Goal: Answer question/provide support: Share knowledge or assist other users

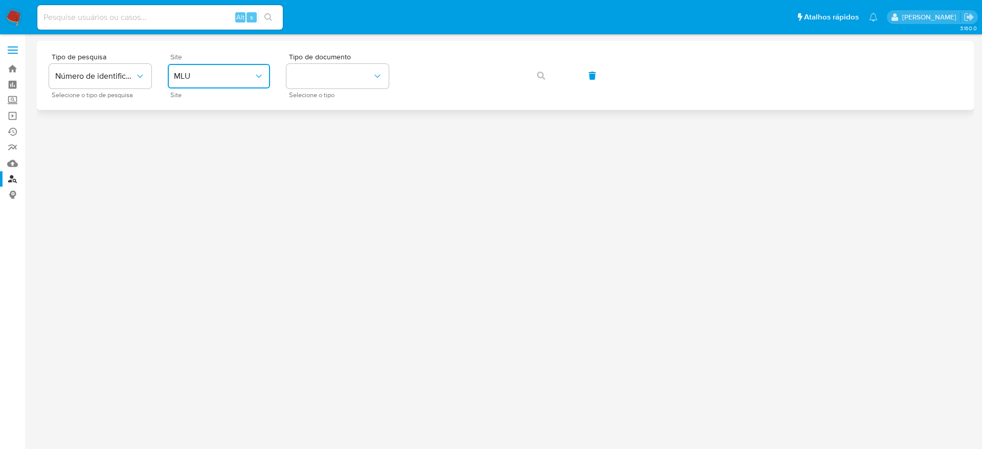
click at [190, 82] on button "MLU" at bounding box center [219, 76] width 102 height 25
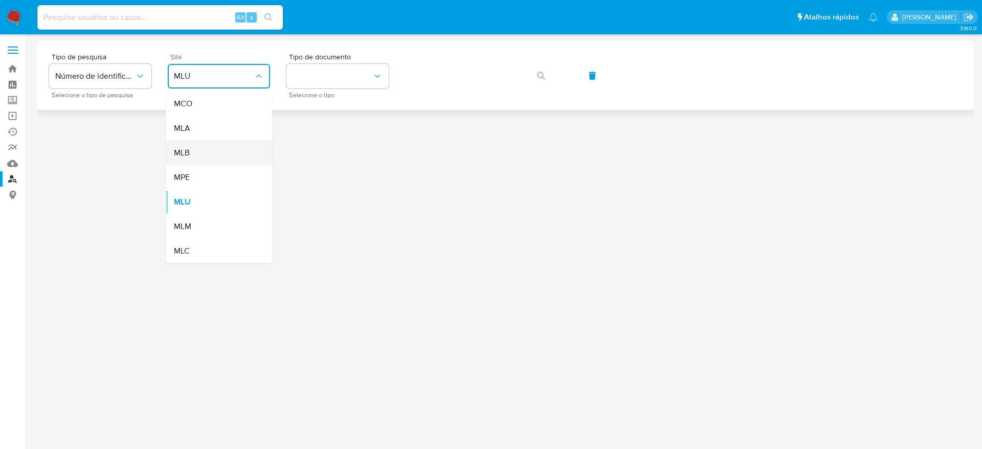
click at [208, 161] on div "MLB" at bounding box center [216, 153] width 84 height 25
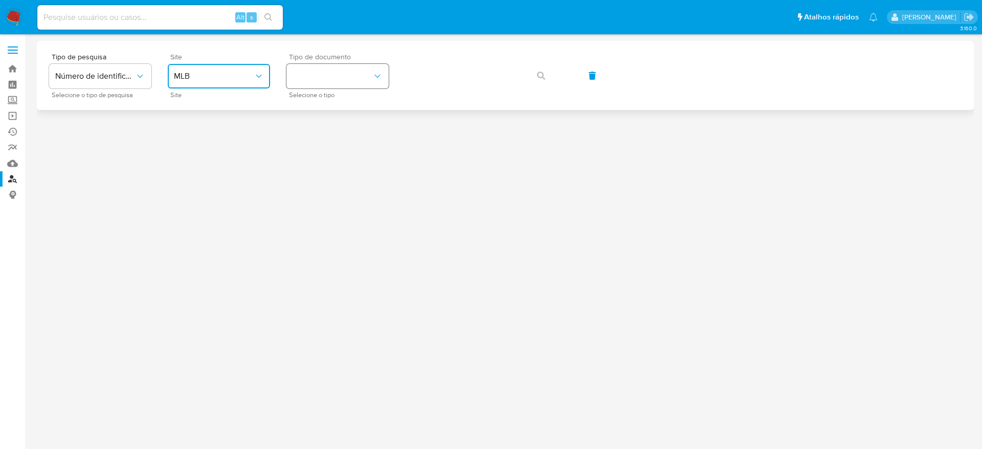
click at [350, 81] on button "identificationType" at bounding box center [337, 76] width 102 height 25
click at [351, 98] on div "CNPJ CNPJ" at bounding box center [335, 109] width 84 height 35
click at [545, 77] on button "button" at bounding box center [541, 75] width 35 height 25
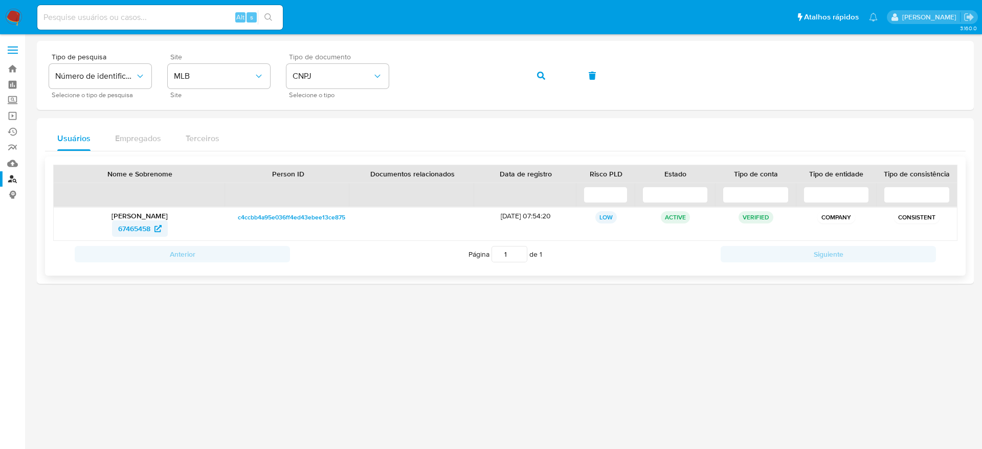
click at [147, 235] on span "67465458" at bounding box center [134, 228] width 32 height 16
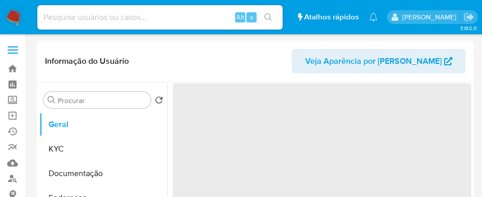
select select "10"
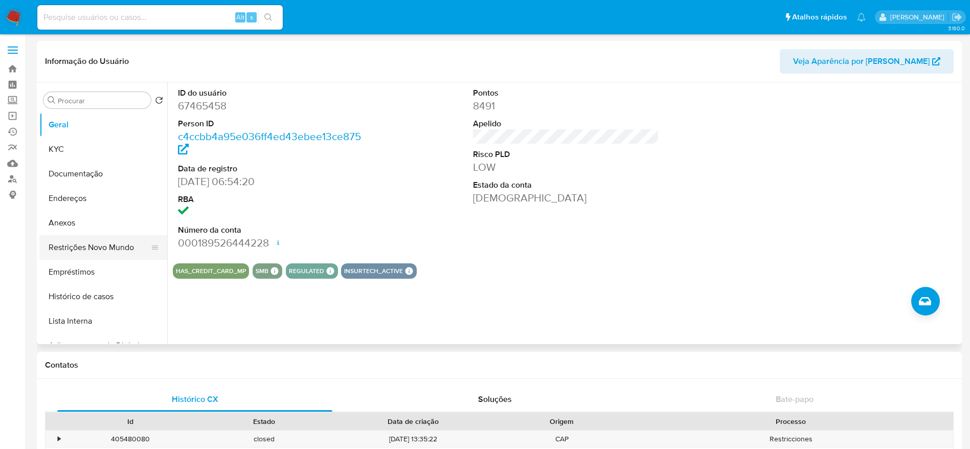
click at [80, 252] on button "Restrições Novo Mundo" at bounding box center [99, 247] width 120 height 25
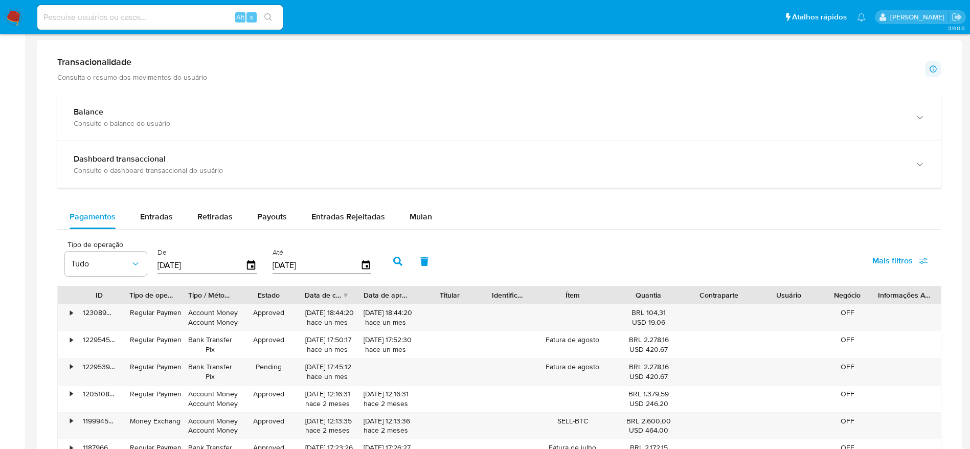
scroll to position [529, 0]
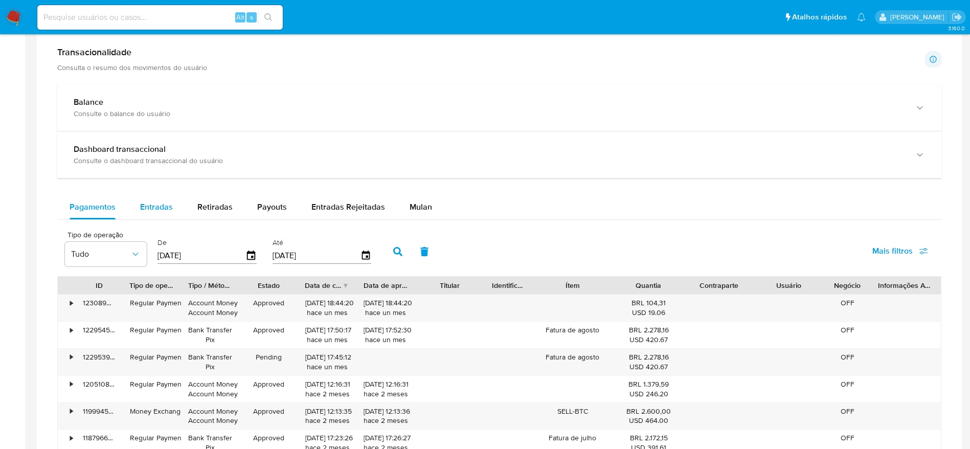
click at [158, 200] on div "Entradas" at bounding box center [156, 207] width 33 height 25
select select "10"
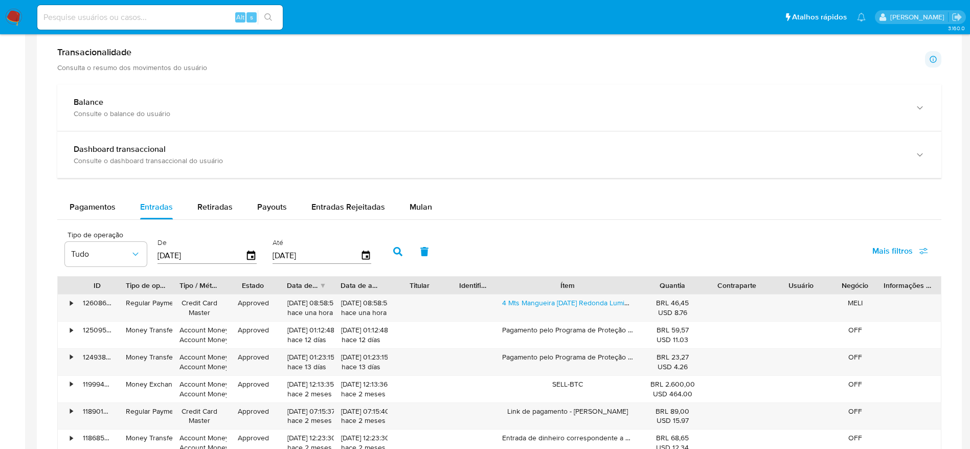
drag, startPoint x: 618, startPoint y: 287, endPoint x: 679, endPoint y: 285, distance: 60.4
click at [679, 285] on div "ID Tipo de operação Tipo / Método Estado Data de criação Data de aprovação Titu…" at bounding box center [499, 285] width 883 height 17
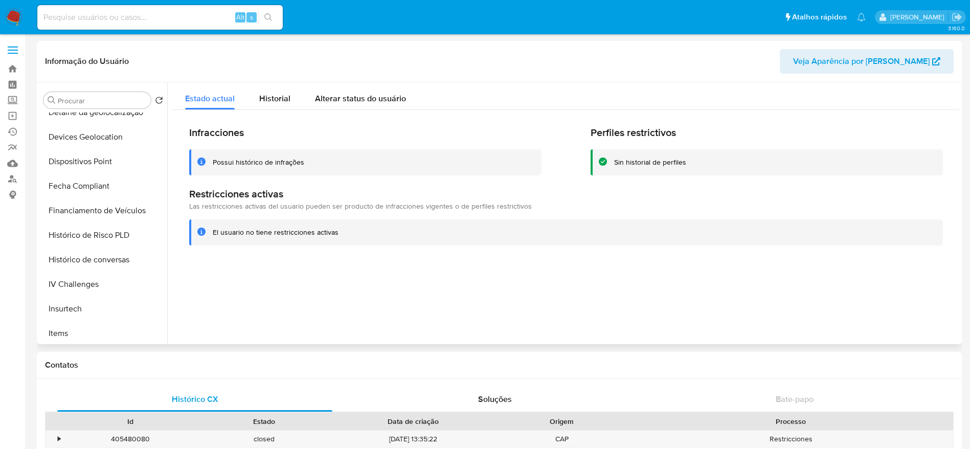
scroll to position [371, 0]
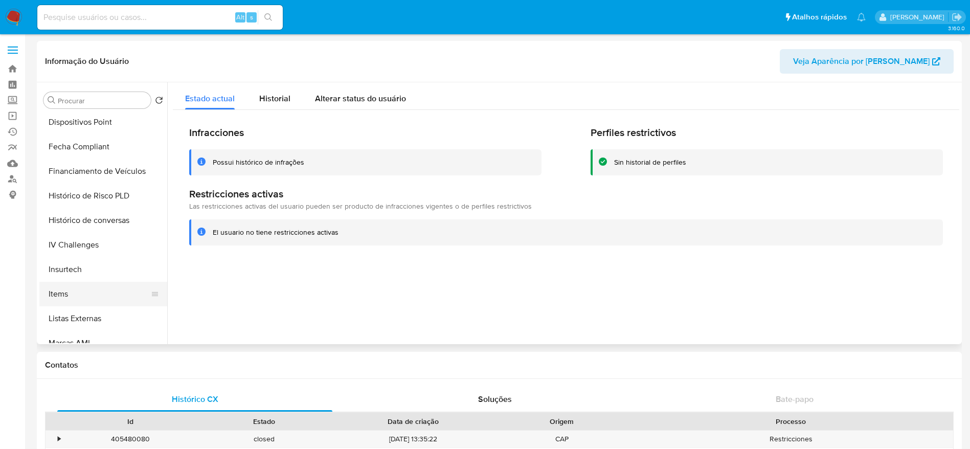
click at [102, 296] on button "Items" at bounding box center [99, 294] width 120 height 25
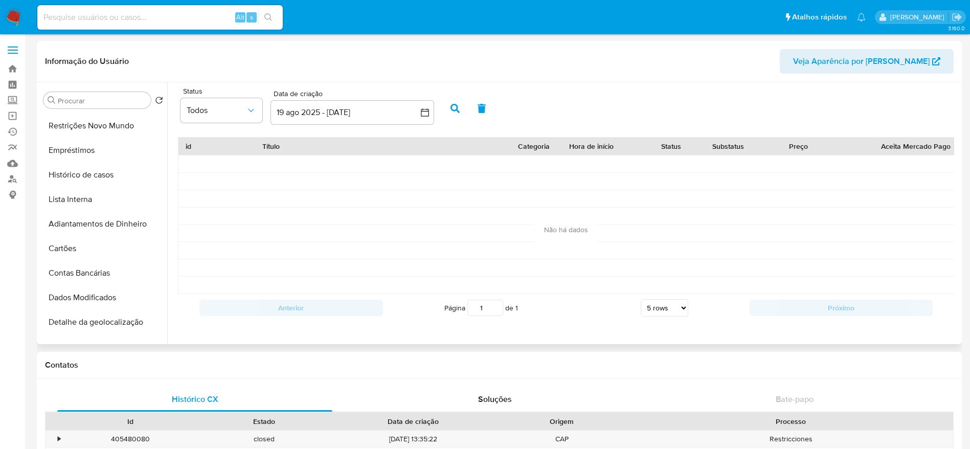
scroll to position [0, 0]
click at [101, 127] on button "Geral" at bounding box center [99, 125] width 120 height 25
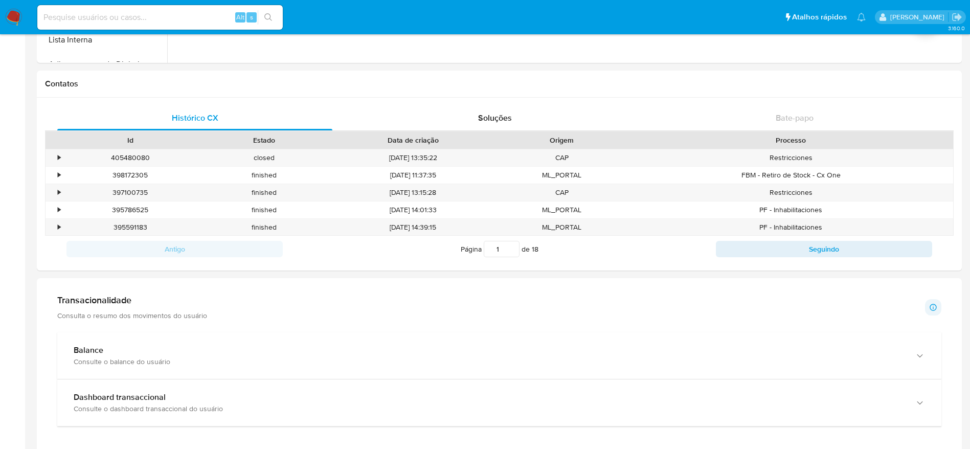
scroll to position [283, 0]
click at [64, 158] on div "405480080" at bounding box center [130, 156] width 134 height 17
click at [60, 157] on div "•" at bounding box center [59, 156] width 3 height 10
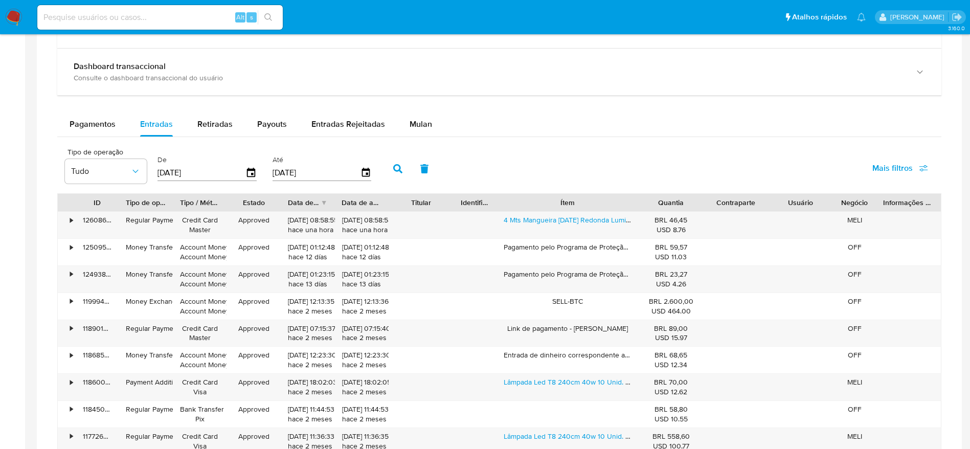
scroll to position [829, 0]
click at [614, 217] on link "4 Mts Mangueira Natal Redonda Luminosa Led Resistente Água." at bounding box center [607, 218] width 207 height 10
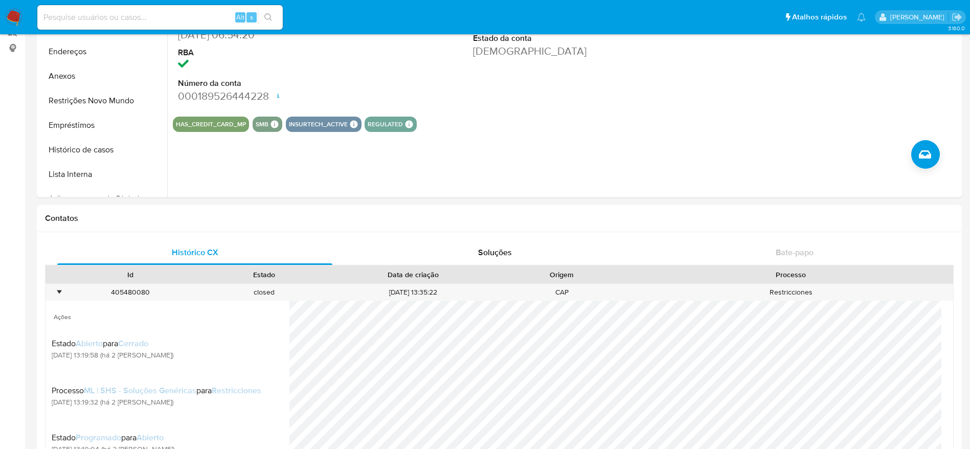
scroll to position [0, 0]
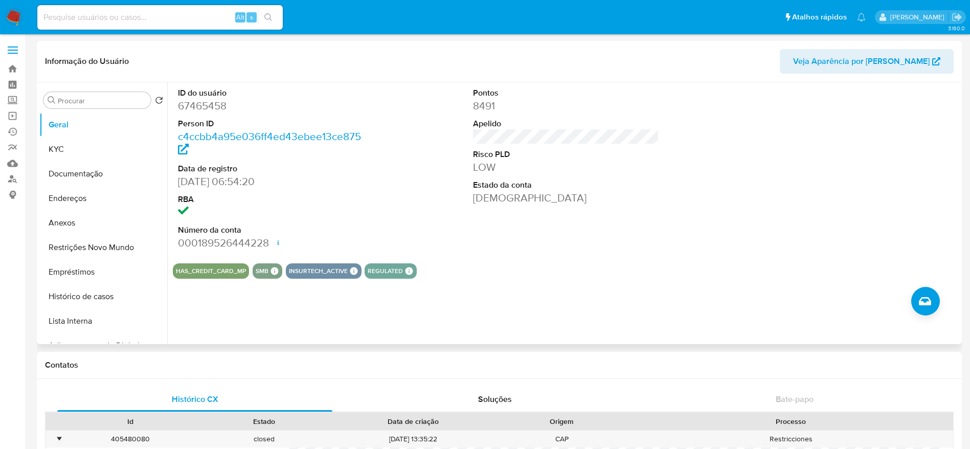
click at [201, 105] on dd "67465458" at bounding box center [271, 106] width 187 height 14
copy dd "67465458"
click at [53, 163] on button "Documentação" at bounding box center [99, 174] width 120 height 25
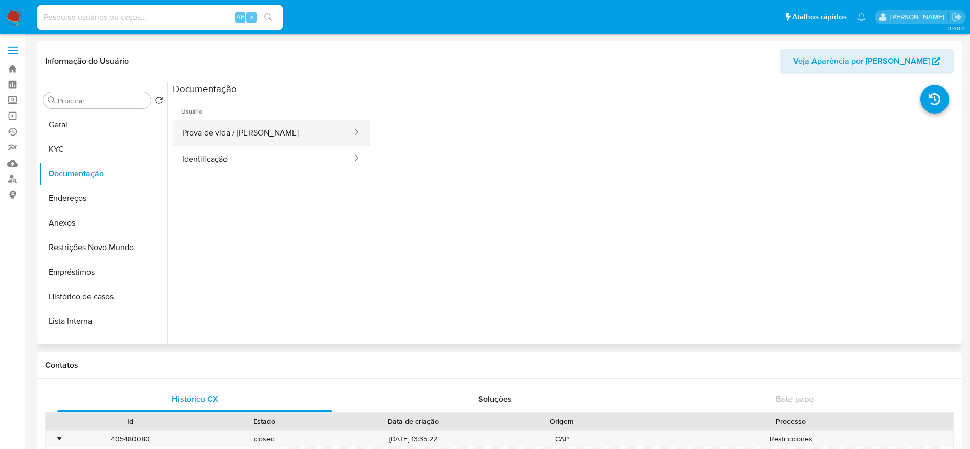
click at [287, 136] on button "Prova de vida / Selfie" at bounding box center [263, 133] width 181 height 26
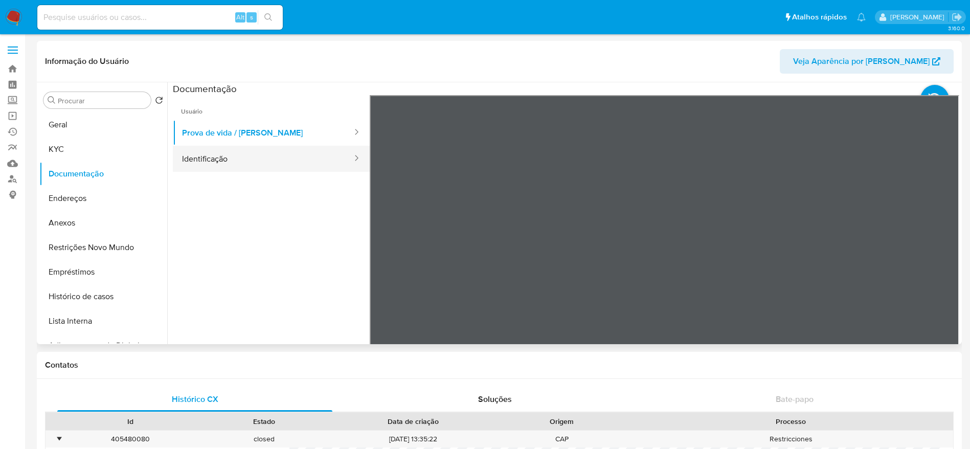
click at [223, 161] on button "Identificação" at bounding box center [263, 159] width 181 height 26
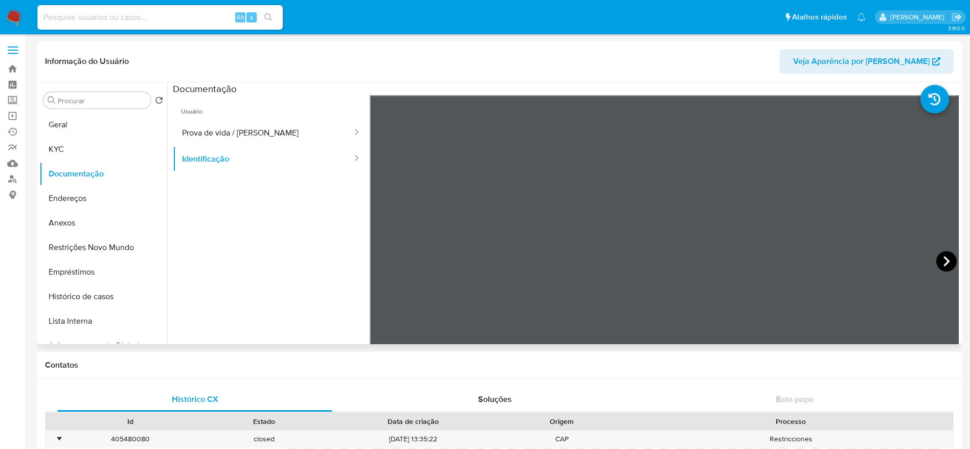
click at [948, 268] on icon at bounding box center [947, 261] width 20 height 20
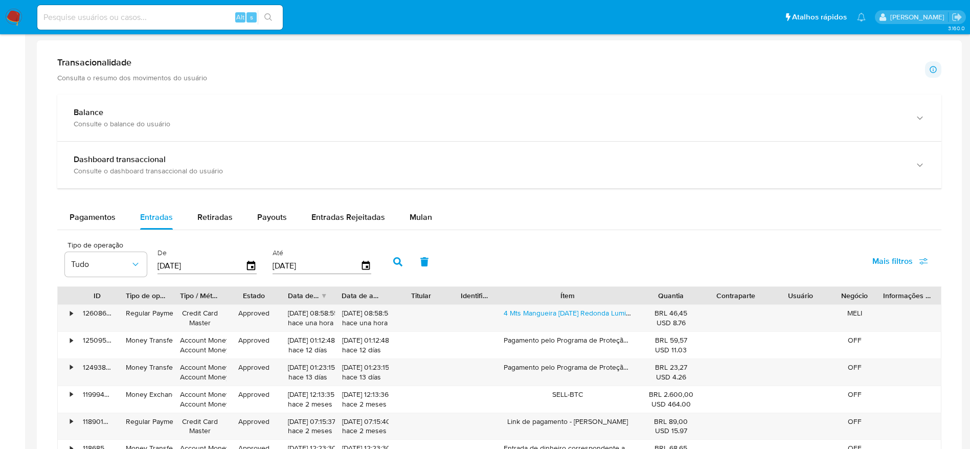
scroll to position [732, 0]
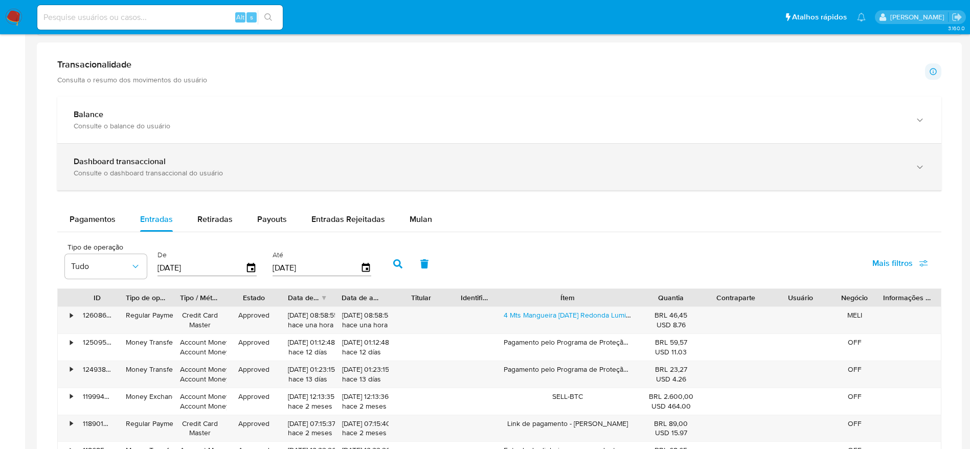
click at [850, 183] on div "Dashboard transaccional Consulte o dashboard transaccional do usuário" at bounding box center [499, 167] width 884 height 47
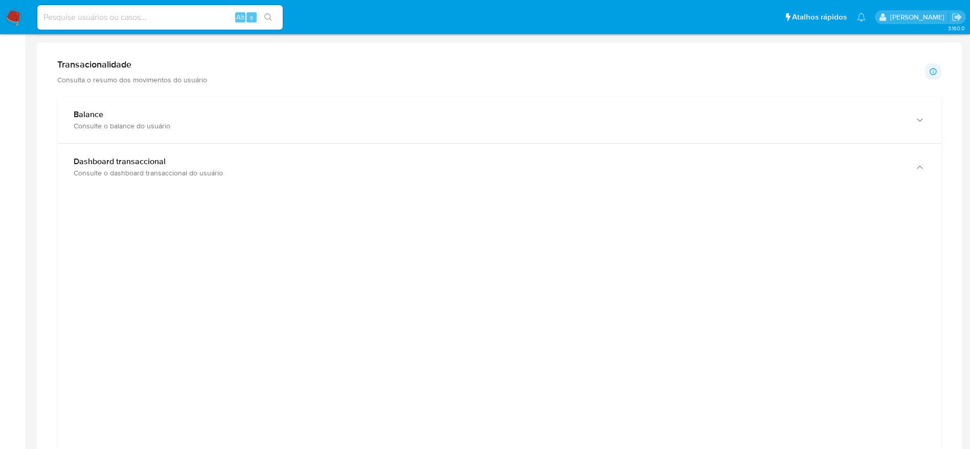
scroll to position [519, 0]
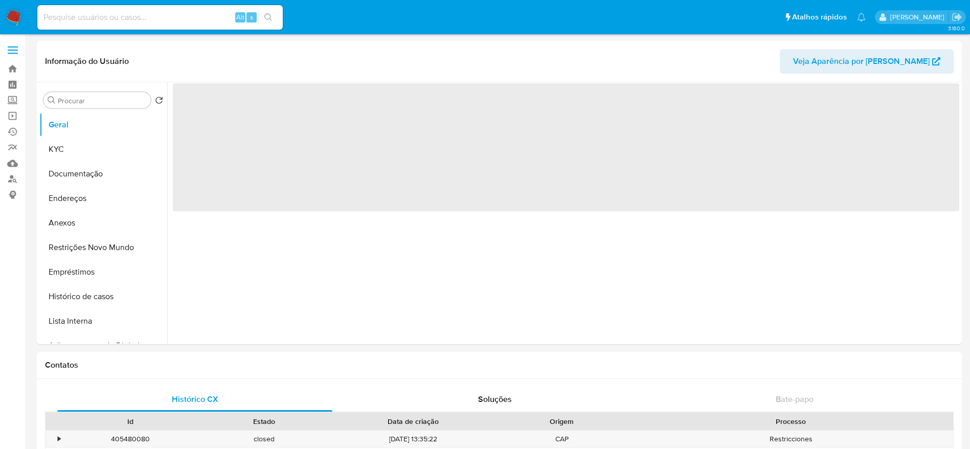
select select "10"
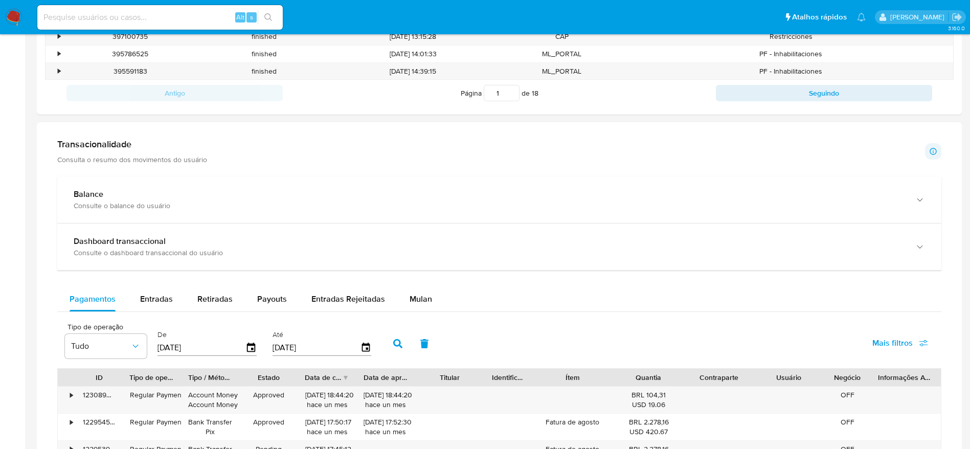
scroll to position [437, 0]
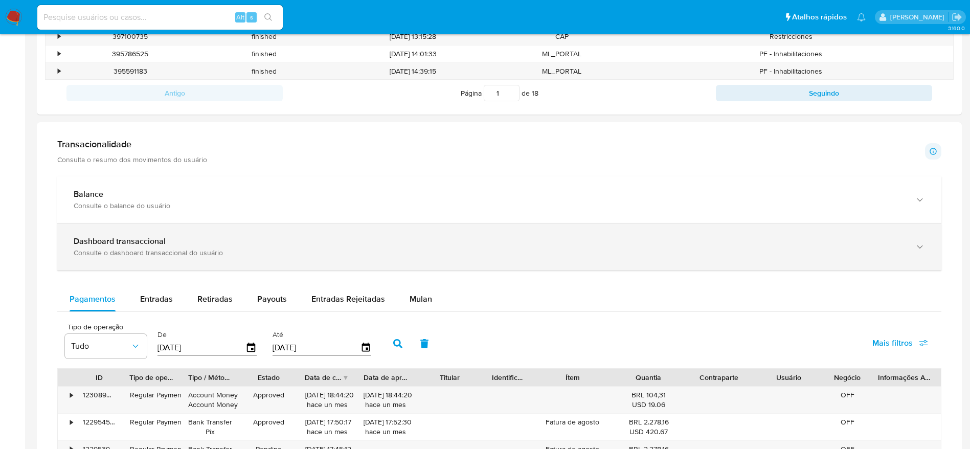
click at [905, 250] on div "Dashboard transaccional Consulte o dashboard transaccional do usuário" at bounding box center [499, 247] width 884 height 47
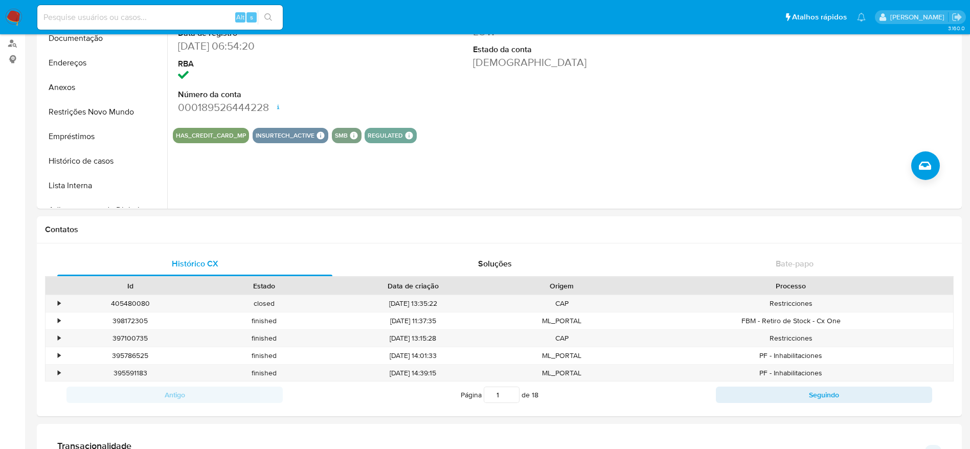
scroll to position [0, 0]
